Goal: Task Accomplishment & Management: Use online tool/utility

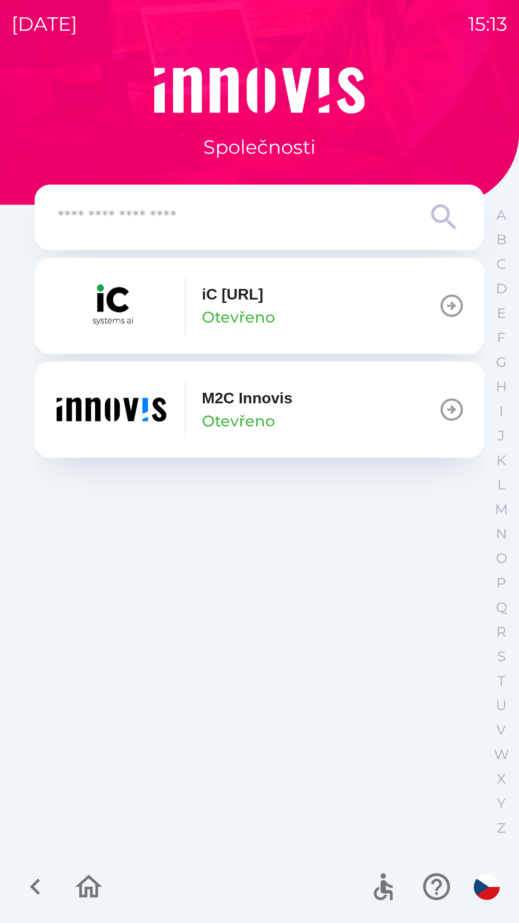
click at [127, 297] on img "button" at bounding box center [111, 306] width 115 height 58
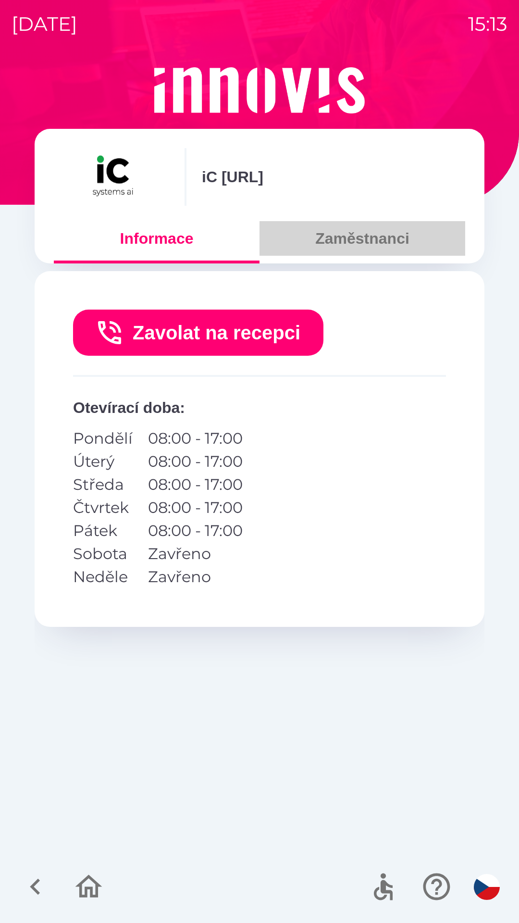
click at [352, 228] on button "Zaměstnanci" at bounding box center [363, 238] width 206 height 35
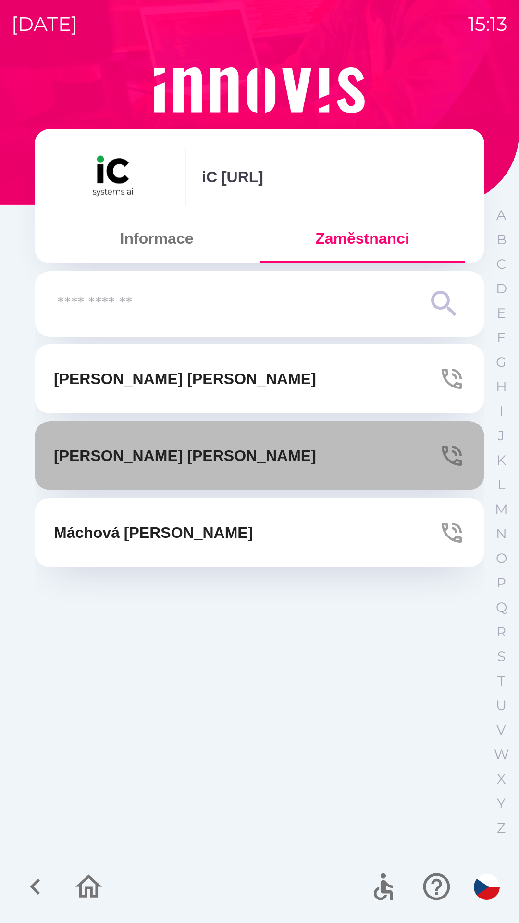
click at [303, 468] on button "[PERSON_NAME]" at bounding box center [260, 455] width 450 height 69
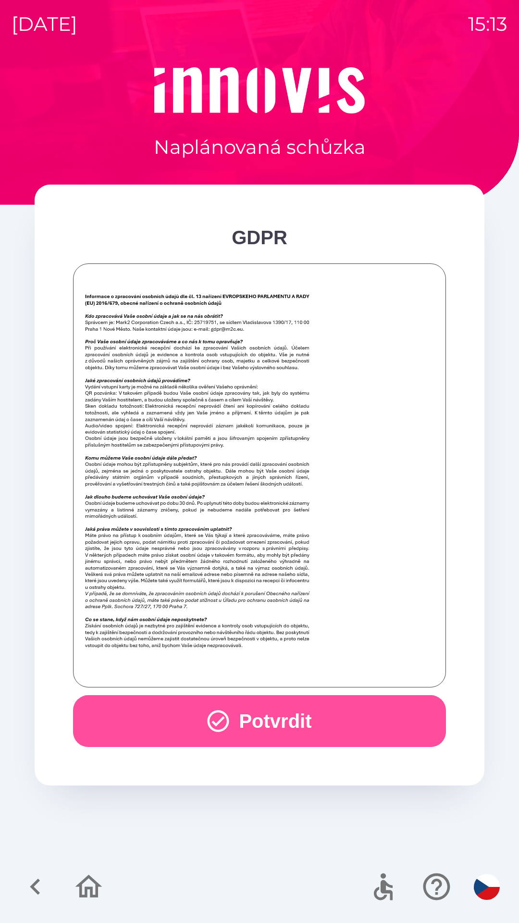
click at [263, 717] on button "Potvrdit" at bounding box center [259, 721] width 373 height 52
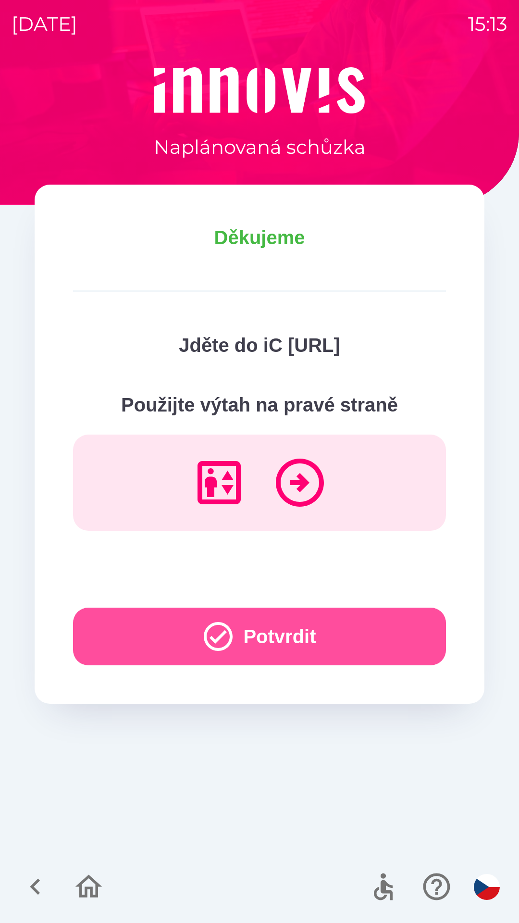
click at [319, 631] on button "Potvrdit" at bounding box center [259, 637] width 373 height 58
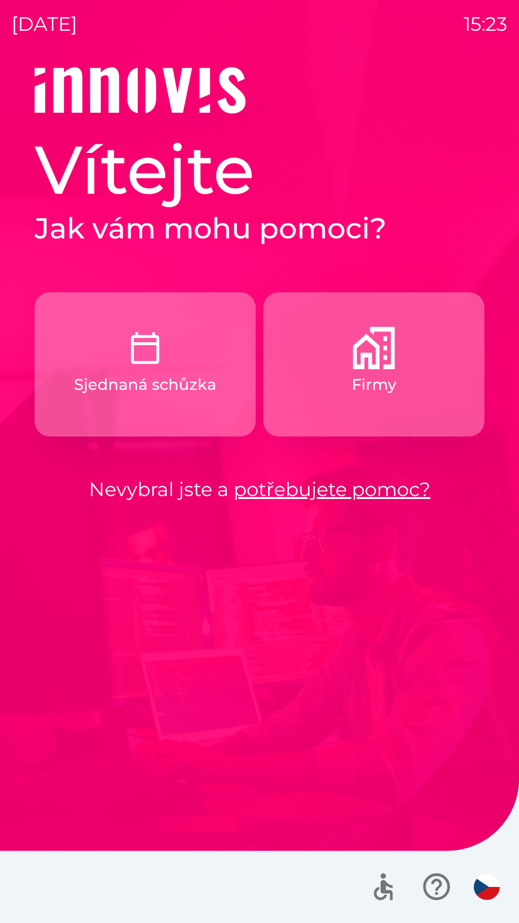
click at [88, 422] on button "Sjednaná schůzka" at bounding box center [145, 364] width 221 height 144
